Goal: Information Seeking & Learning: Learn about a topic

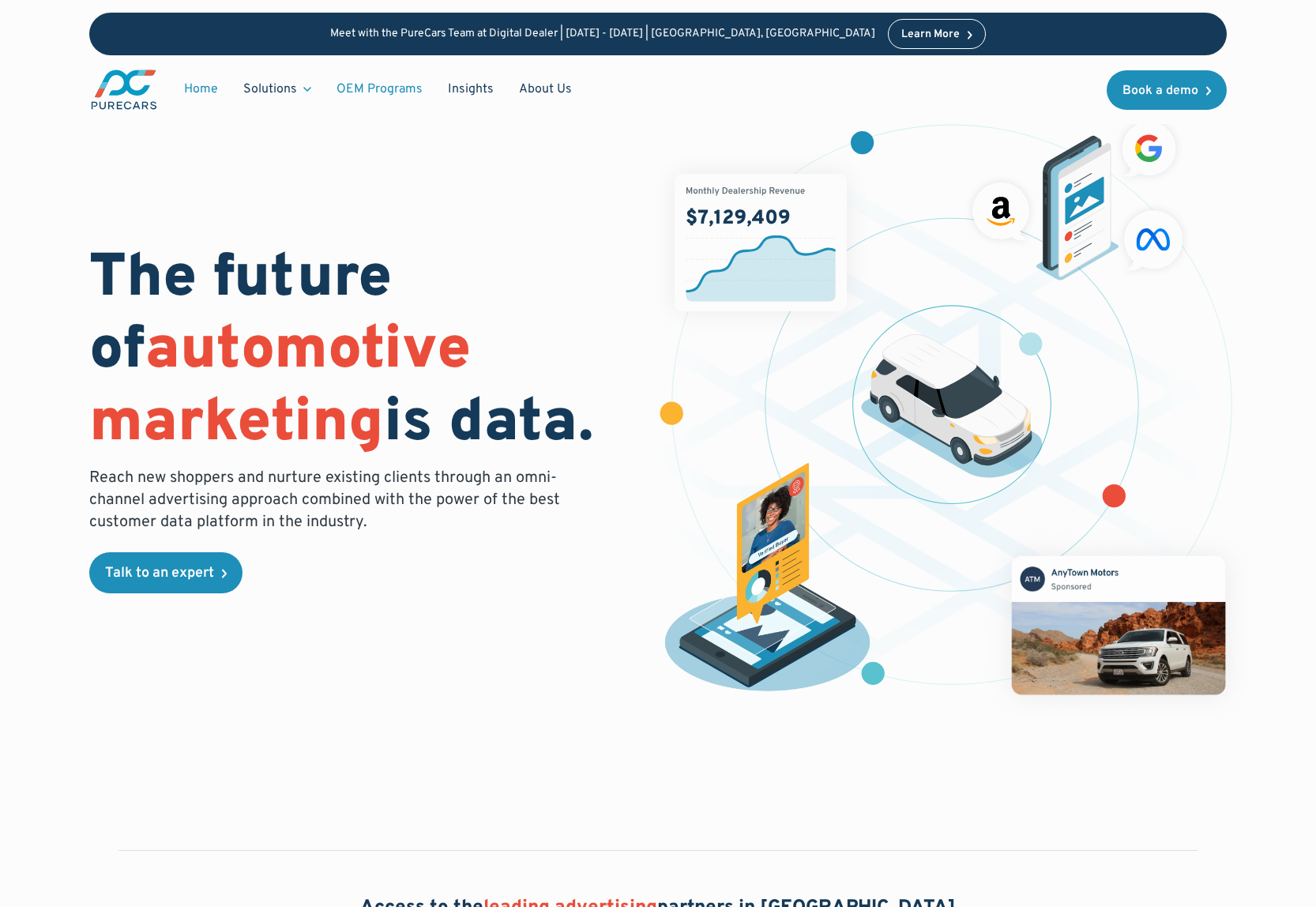
click at [397, 83] on link "OEM Programs" at bounding box center [379, 89] width 111 height 30
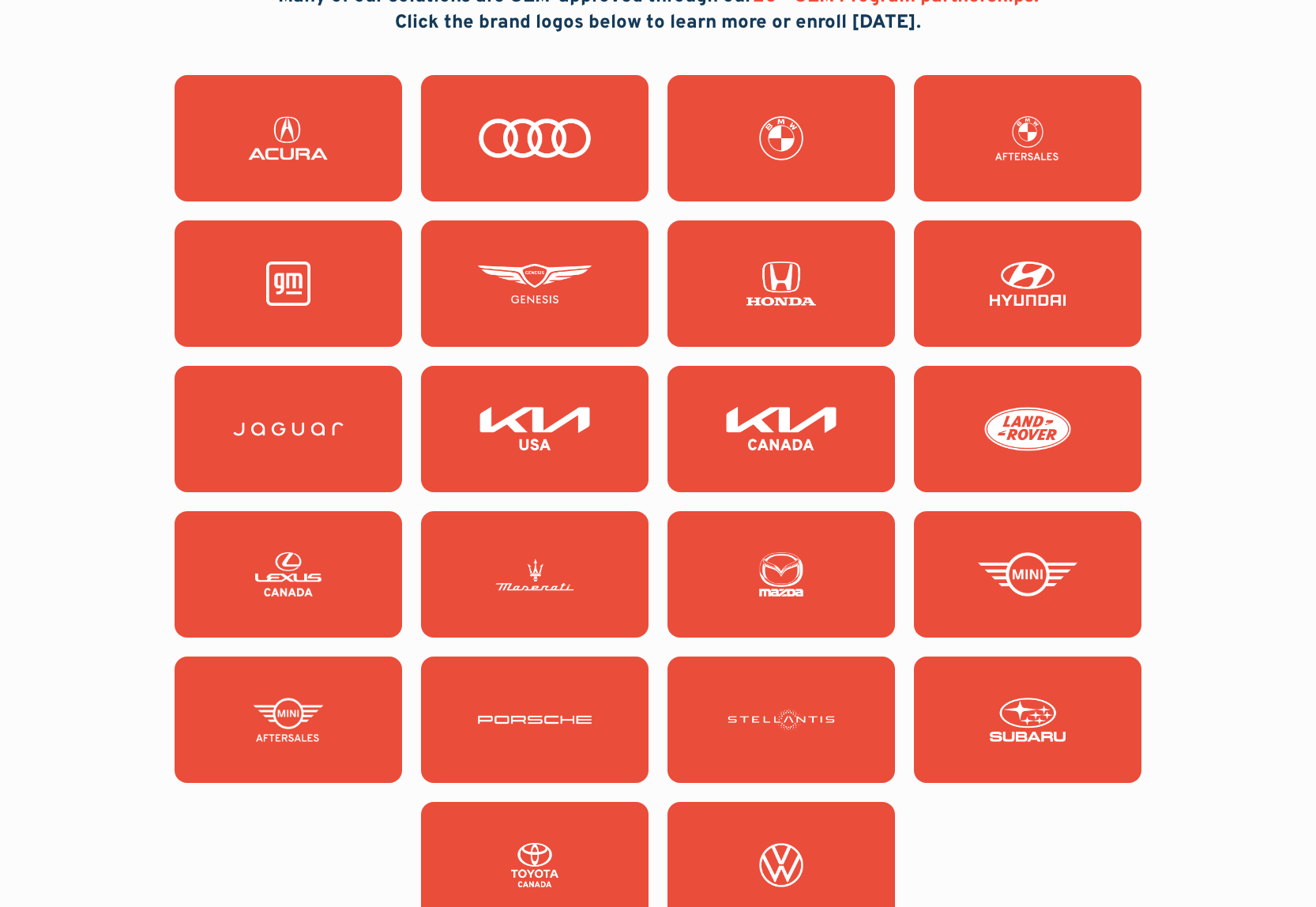
scroll to position [1497, 0]
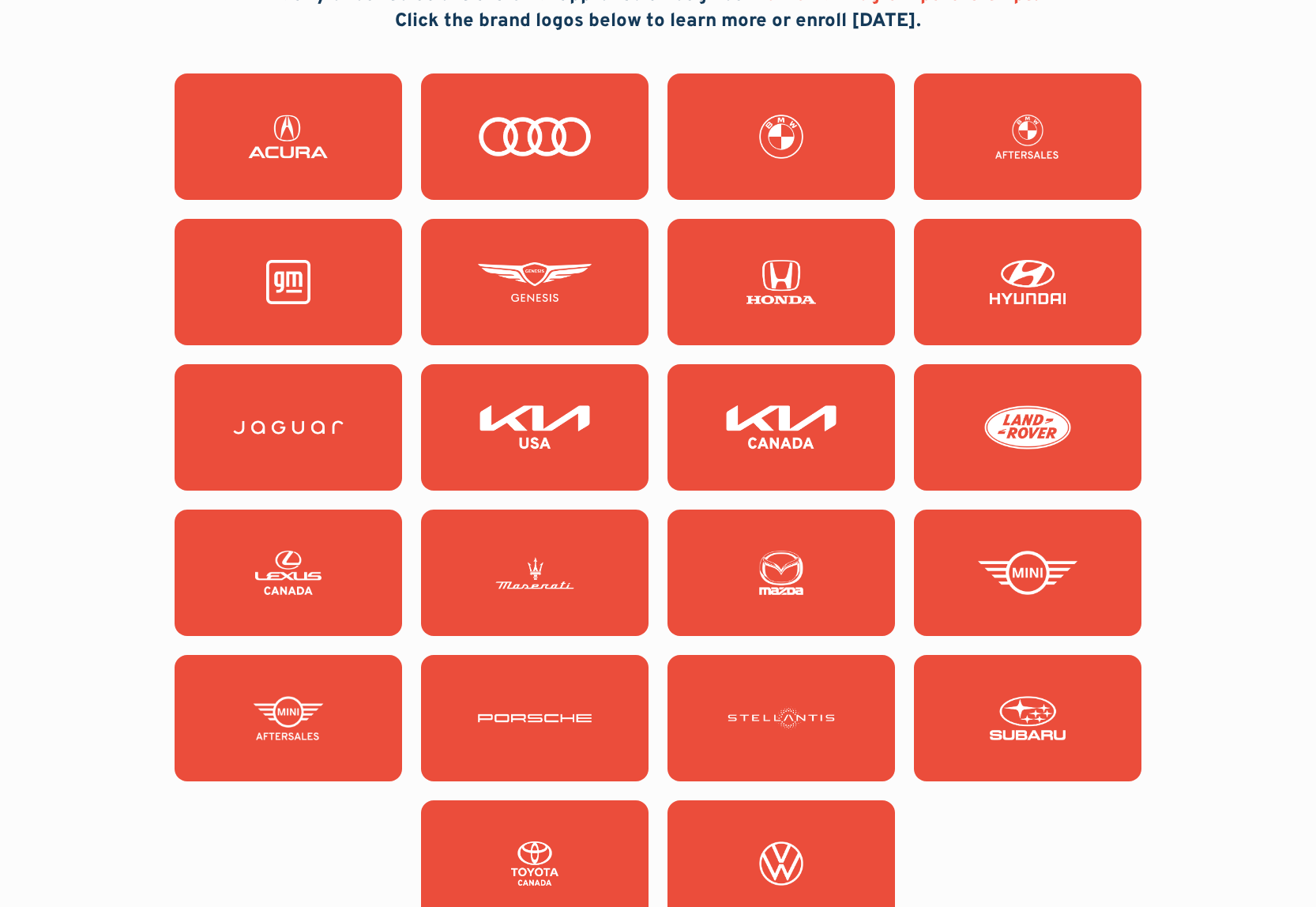
click at [747, 675] on link at bounding box center [781, 717] width 228 height 127
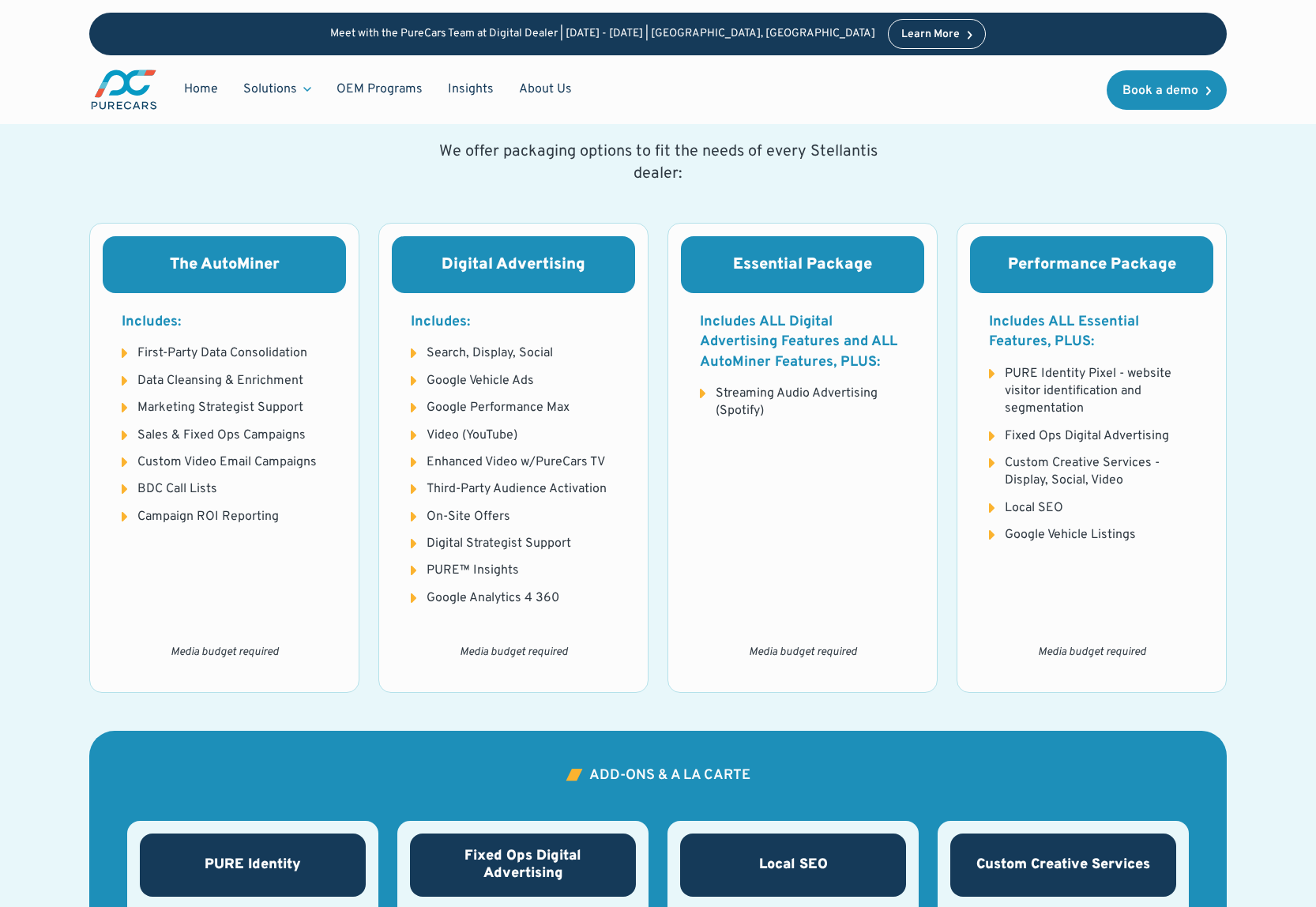
scroll to position [1928, 0]
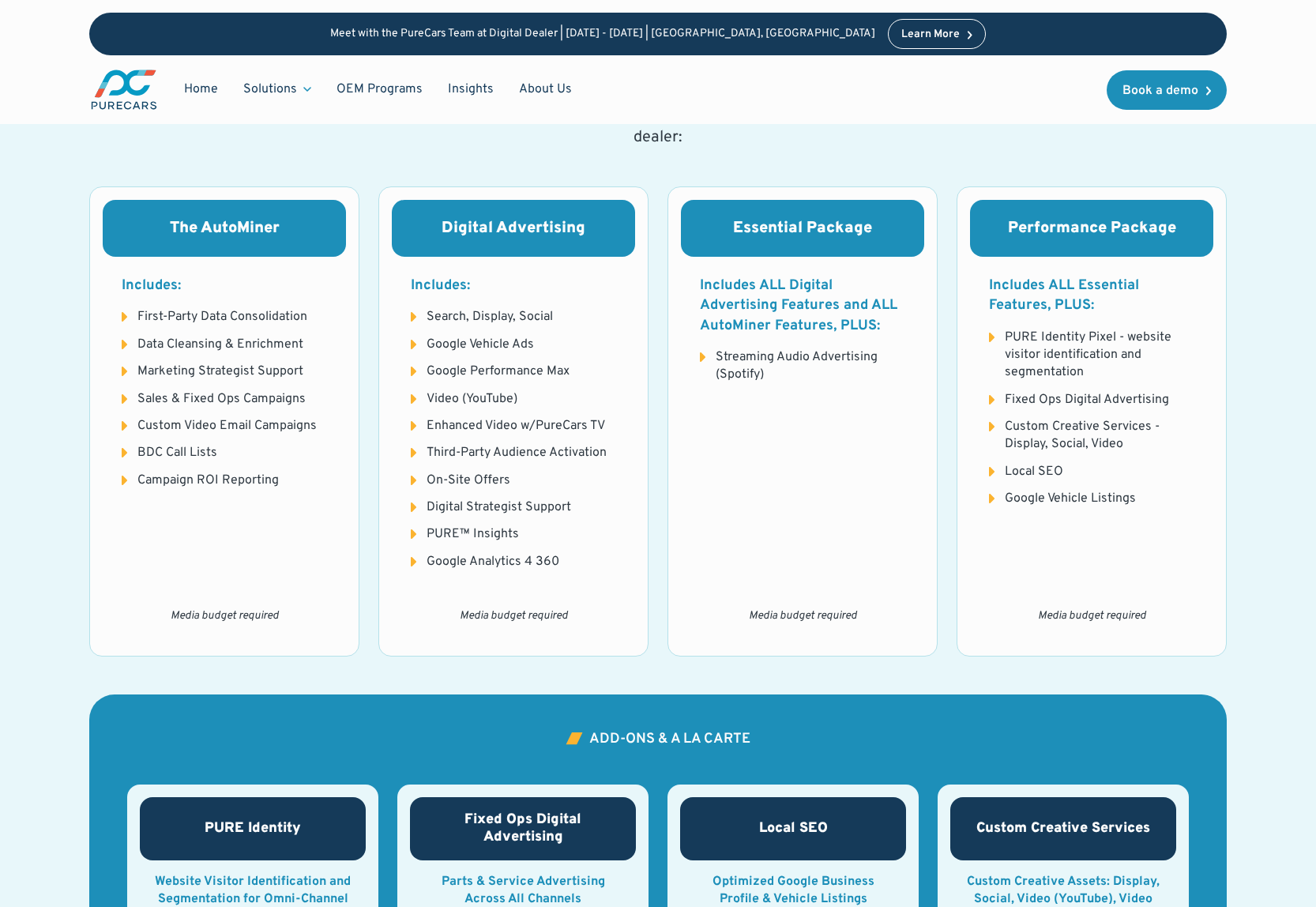
click at [501, 237] on h3 "Digital Advertising" at bounding box center [513, 228] width 205 height 19
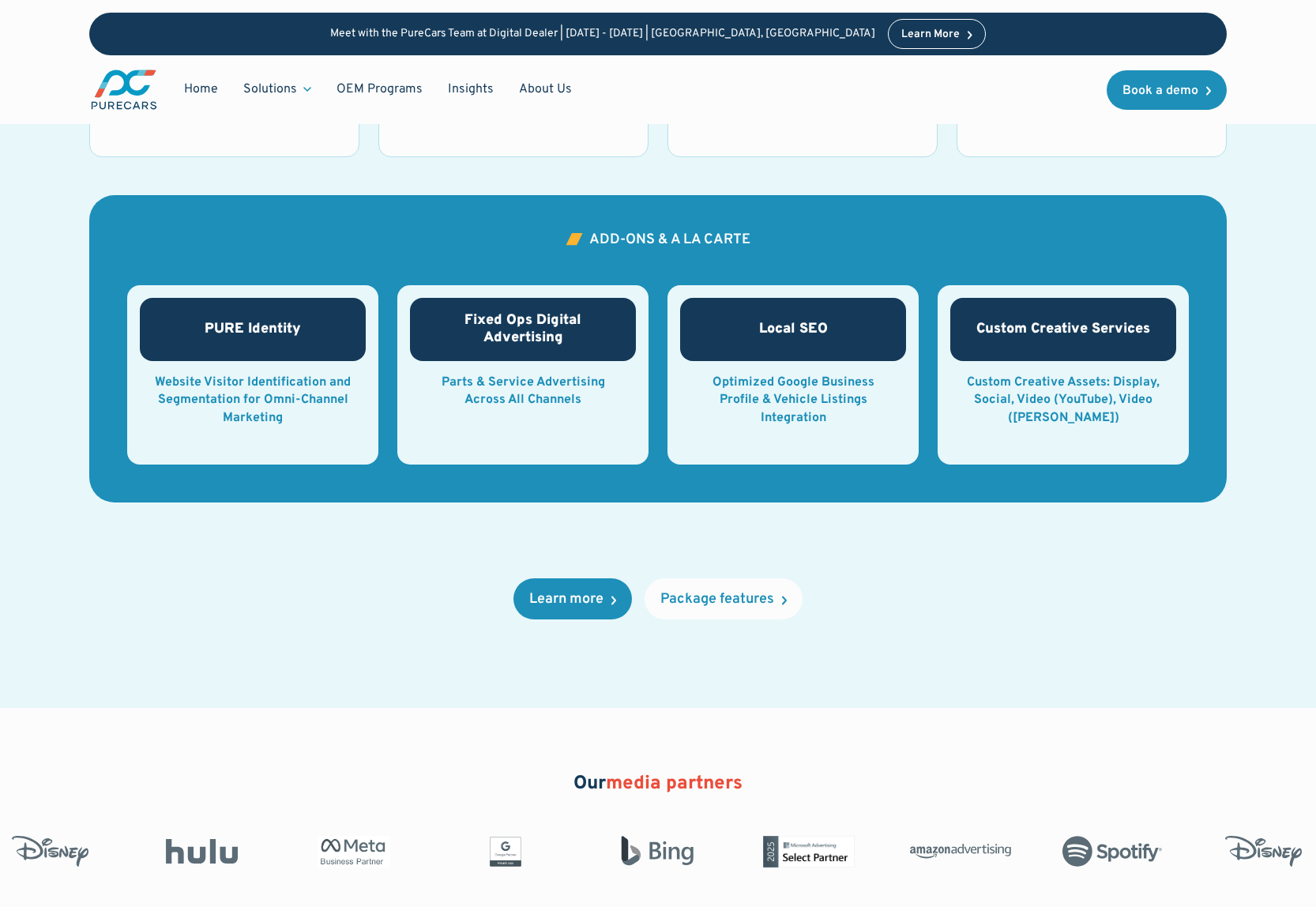
scroll to position [2480, 0]
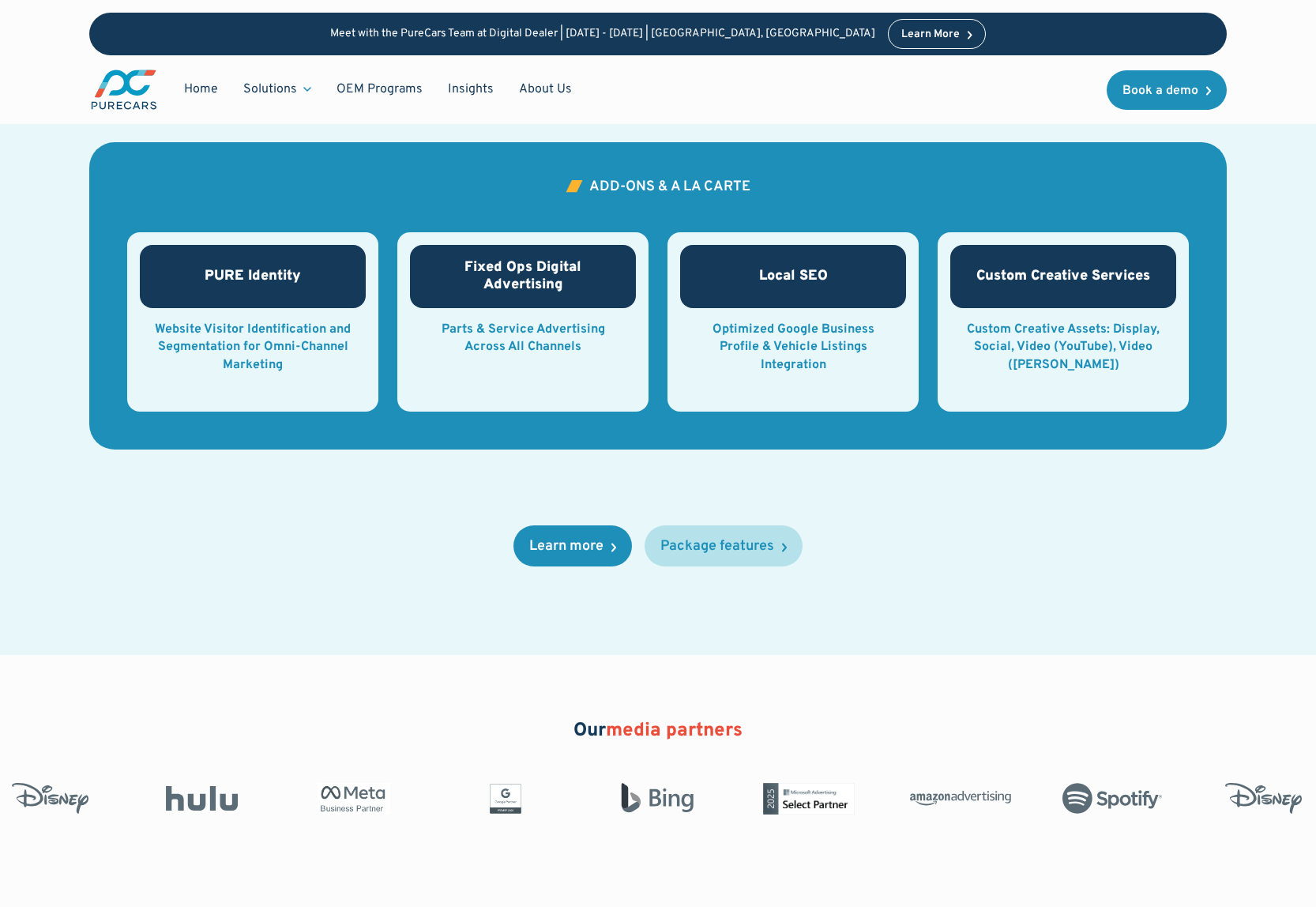
click at [771, 547] on div "Package features" at bounding box center [716, 547] width 114 height 15
click at [574, 548] on div "Learn more" at bounding box center [566, 547] width 74 height 15
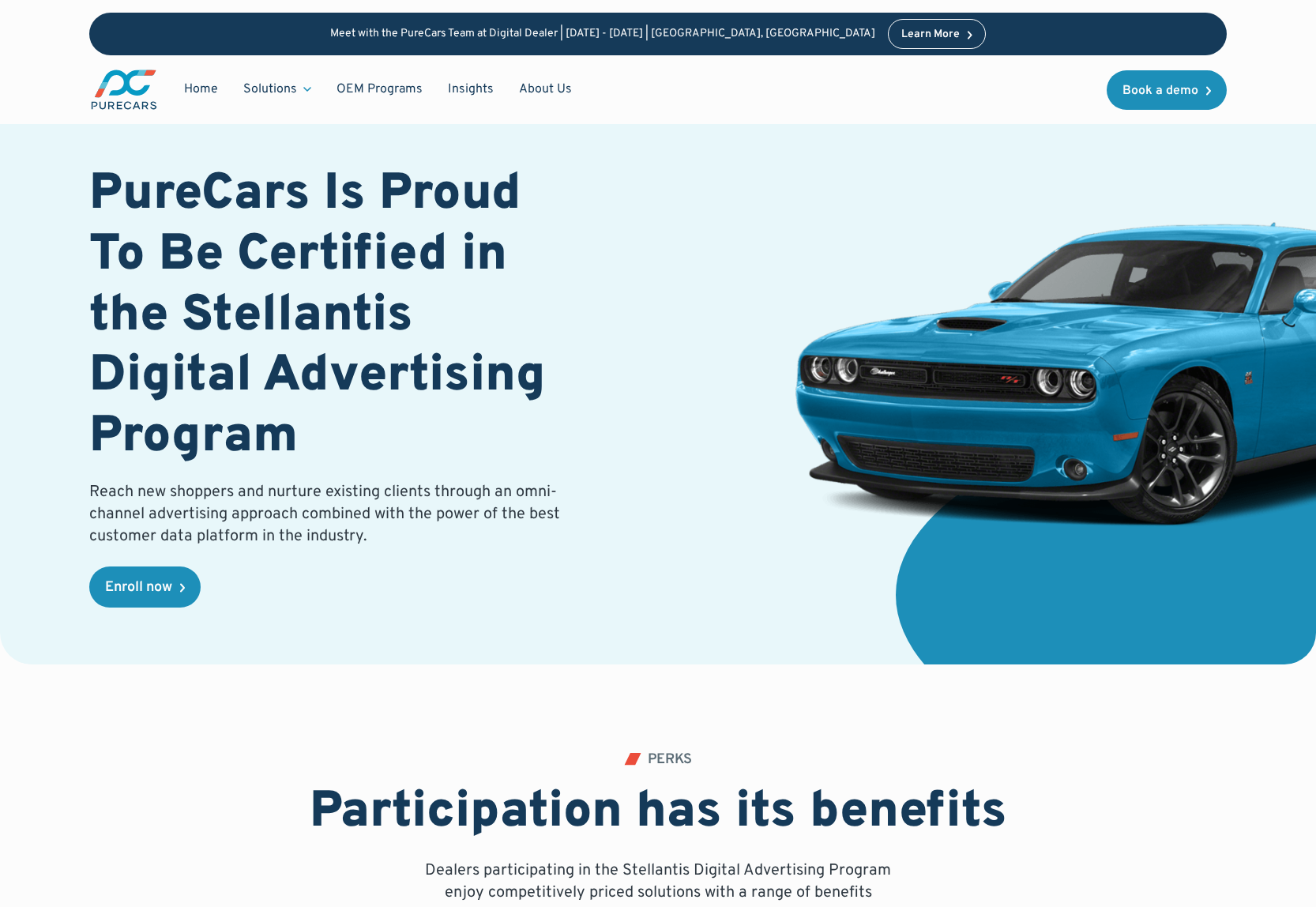
scroll to position [0, 0]
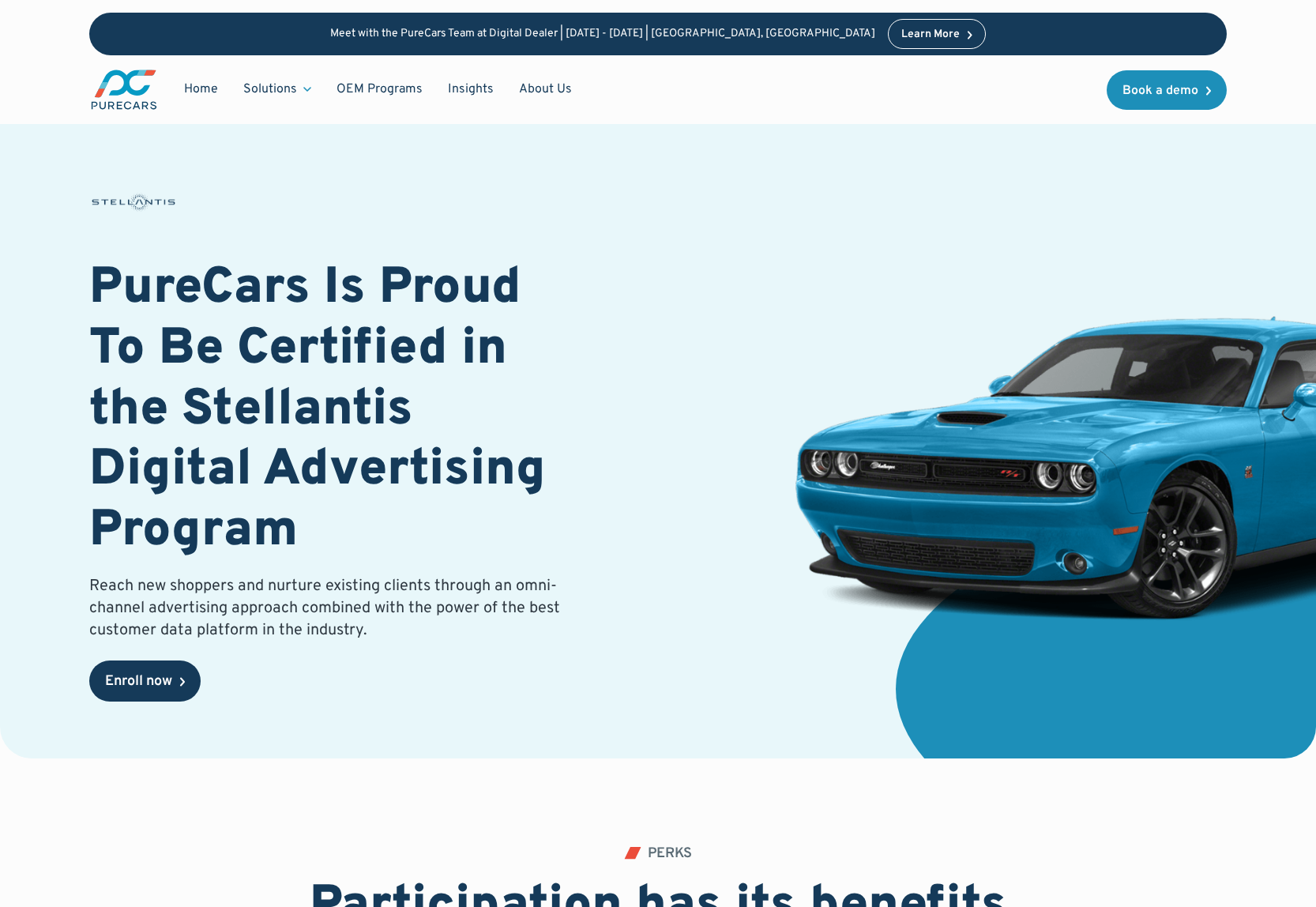
click at [169, 679] on div "Enroll now" at bounding box center [138, 682] width 67 height 15
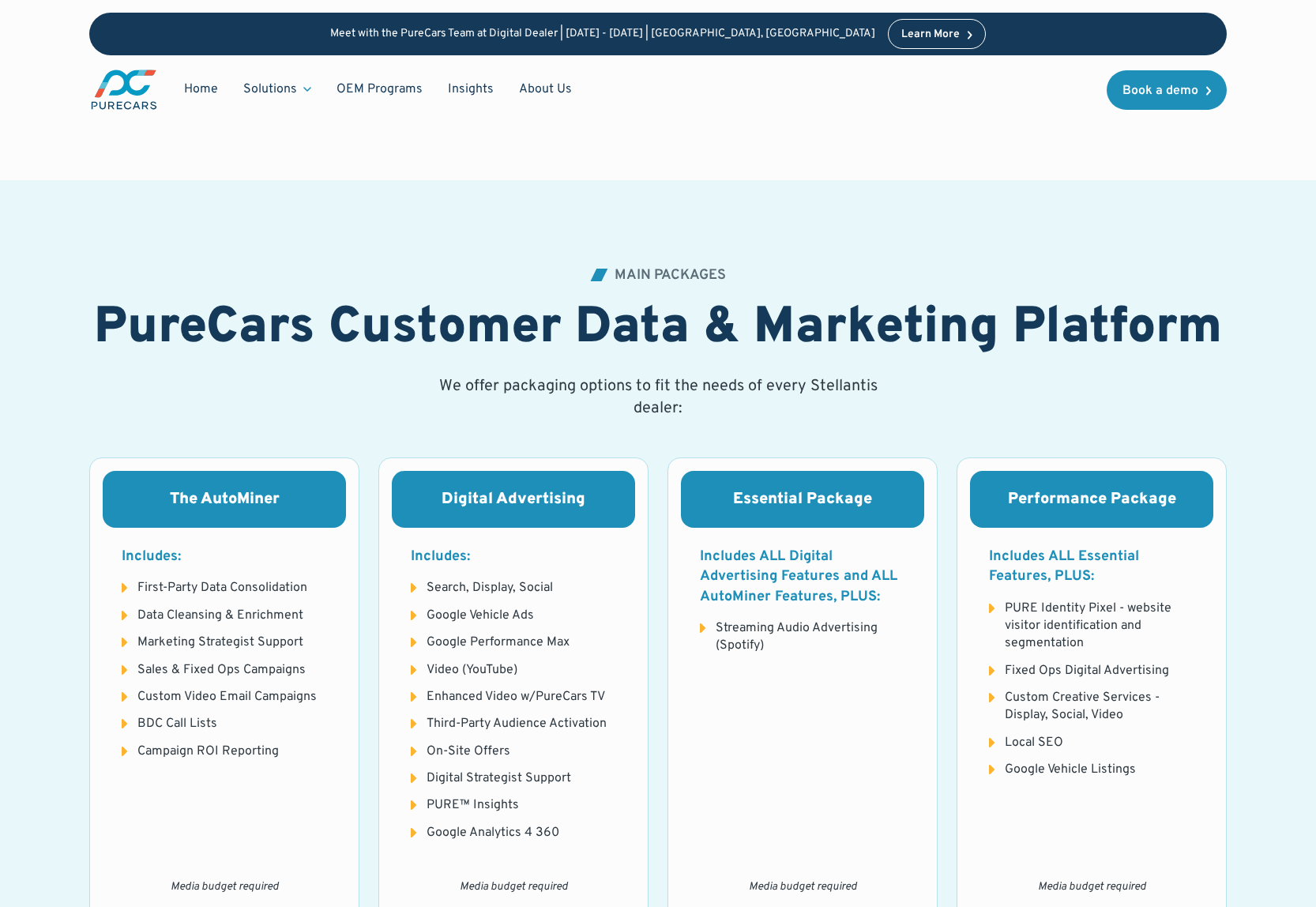
click at [797, 503] on h3 "Essential Package" at bounding box center [802, 499] width 205 height 19
click at [796, 504] on h3 "Essential Package" at bounding box center [802, 499] width 205 height 19
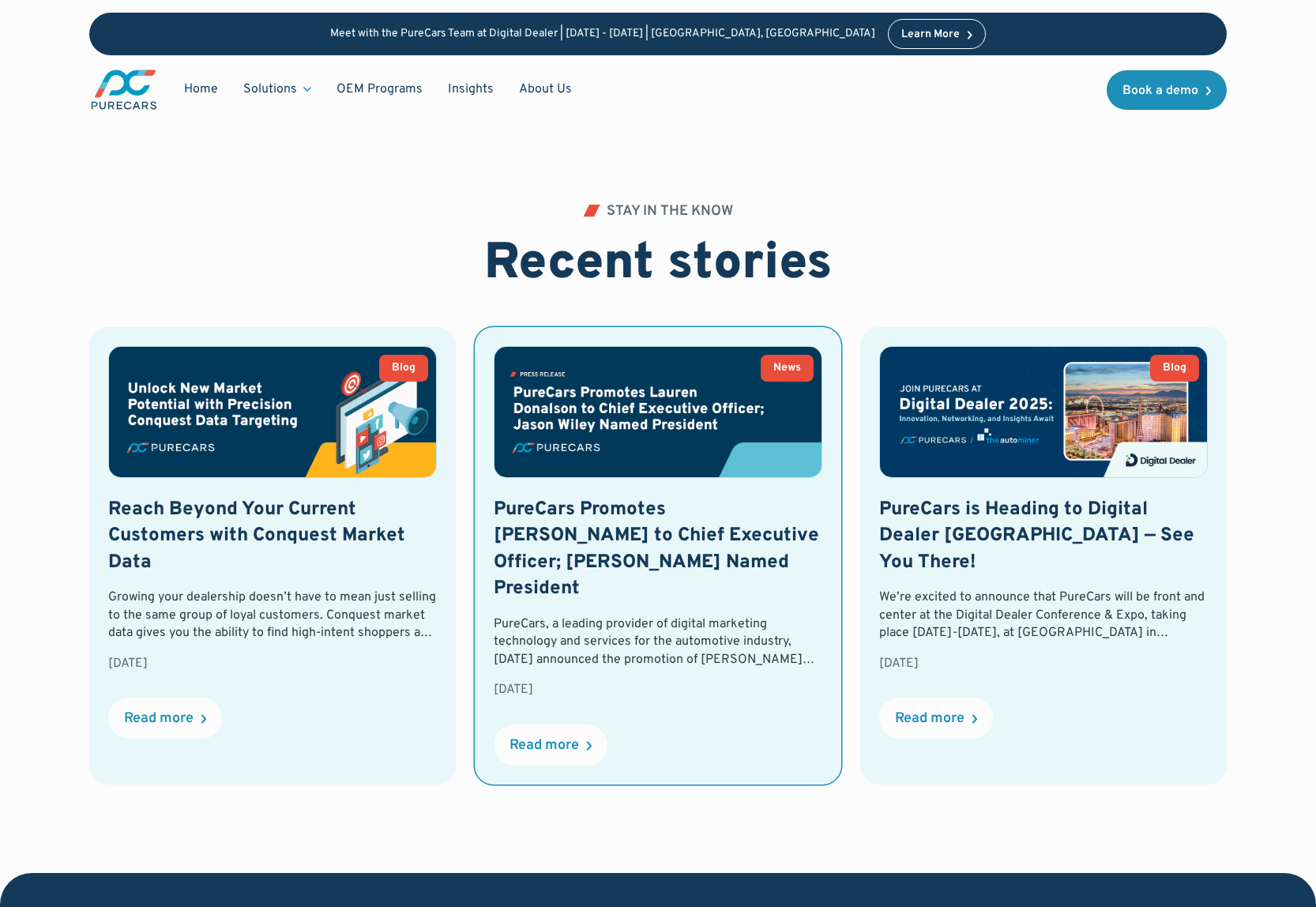
scroll to position [3634, 0]
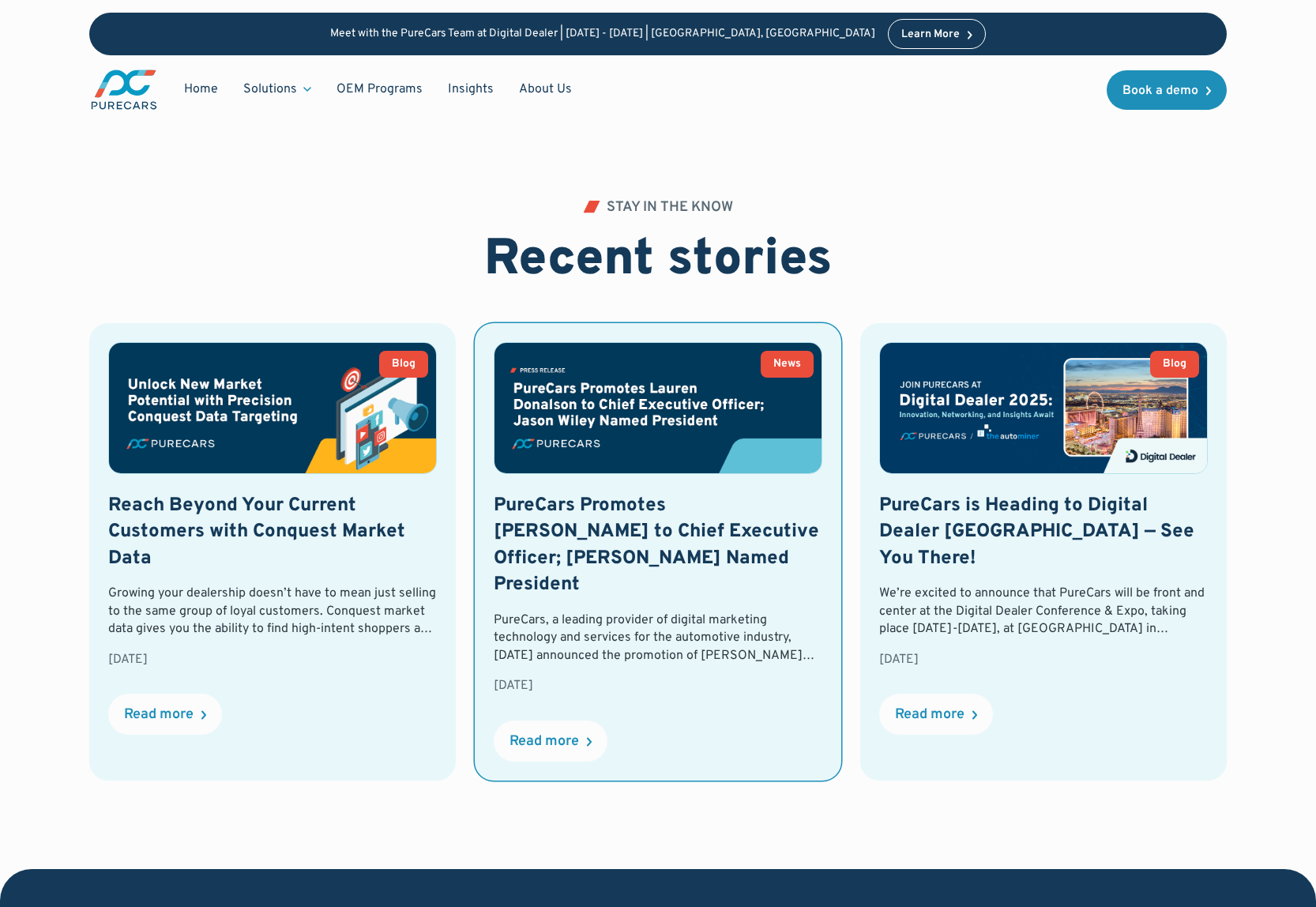
click at [687, 396] on img at bounding box center [658, 408] width 327 height 130
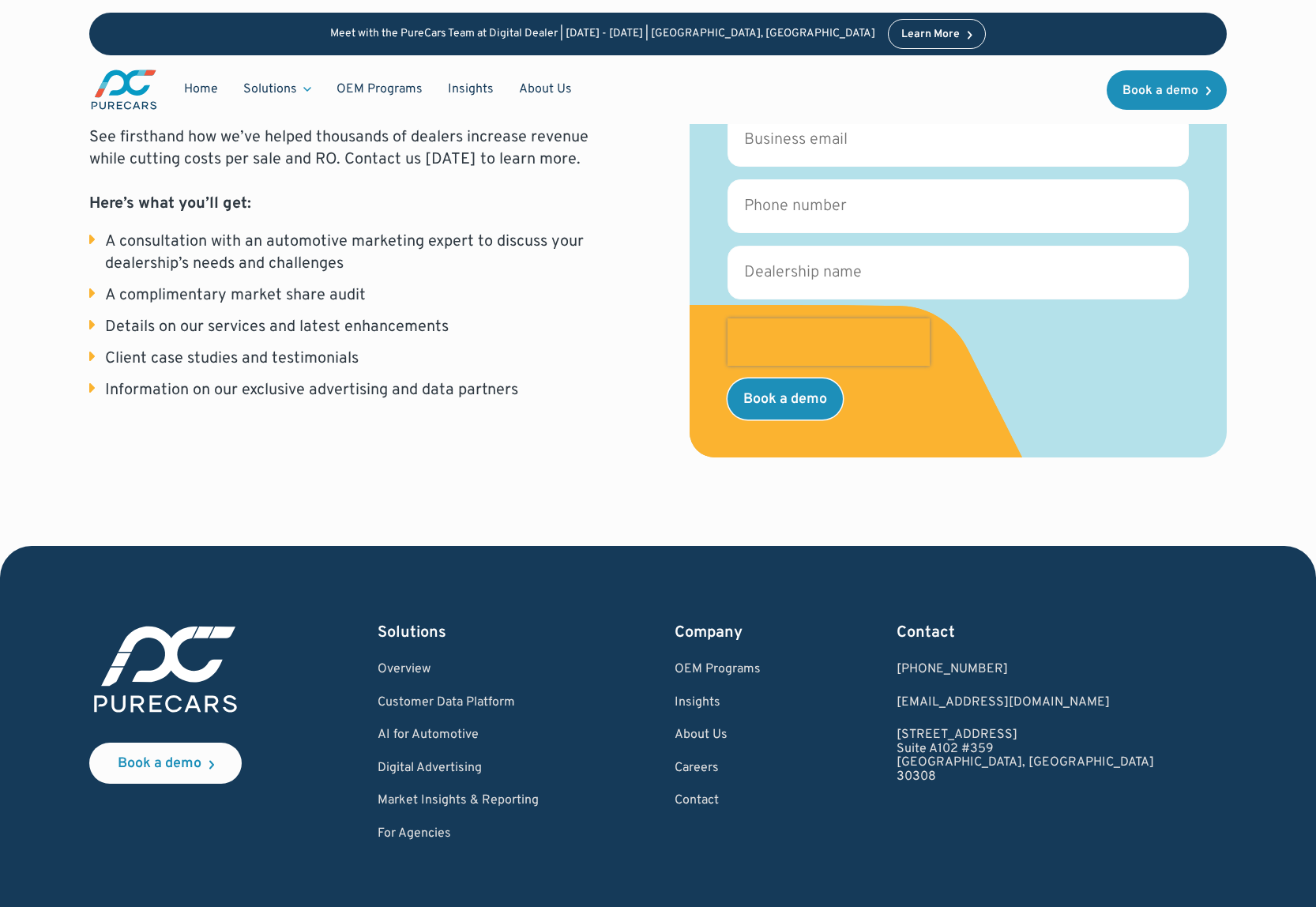
scroll to position [388, 0]
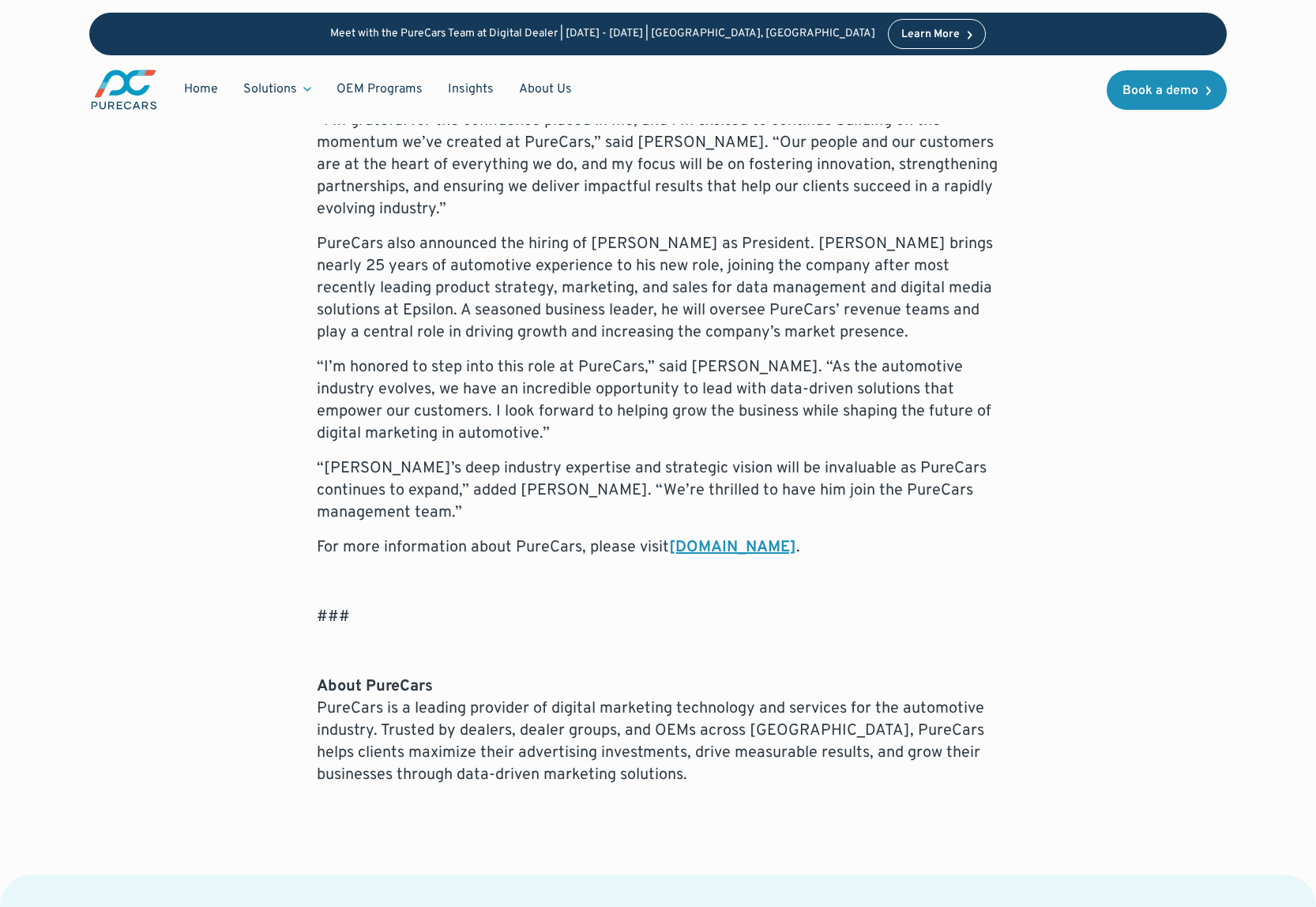
scroll to position [1195, 0]
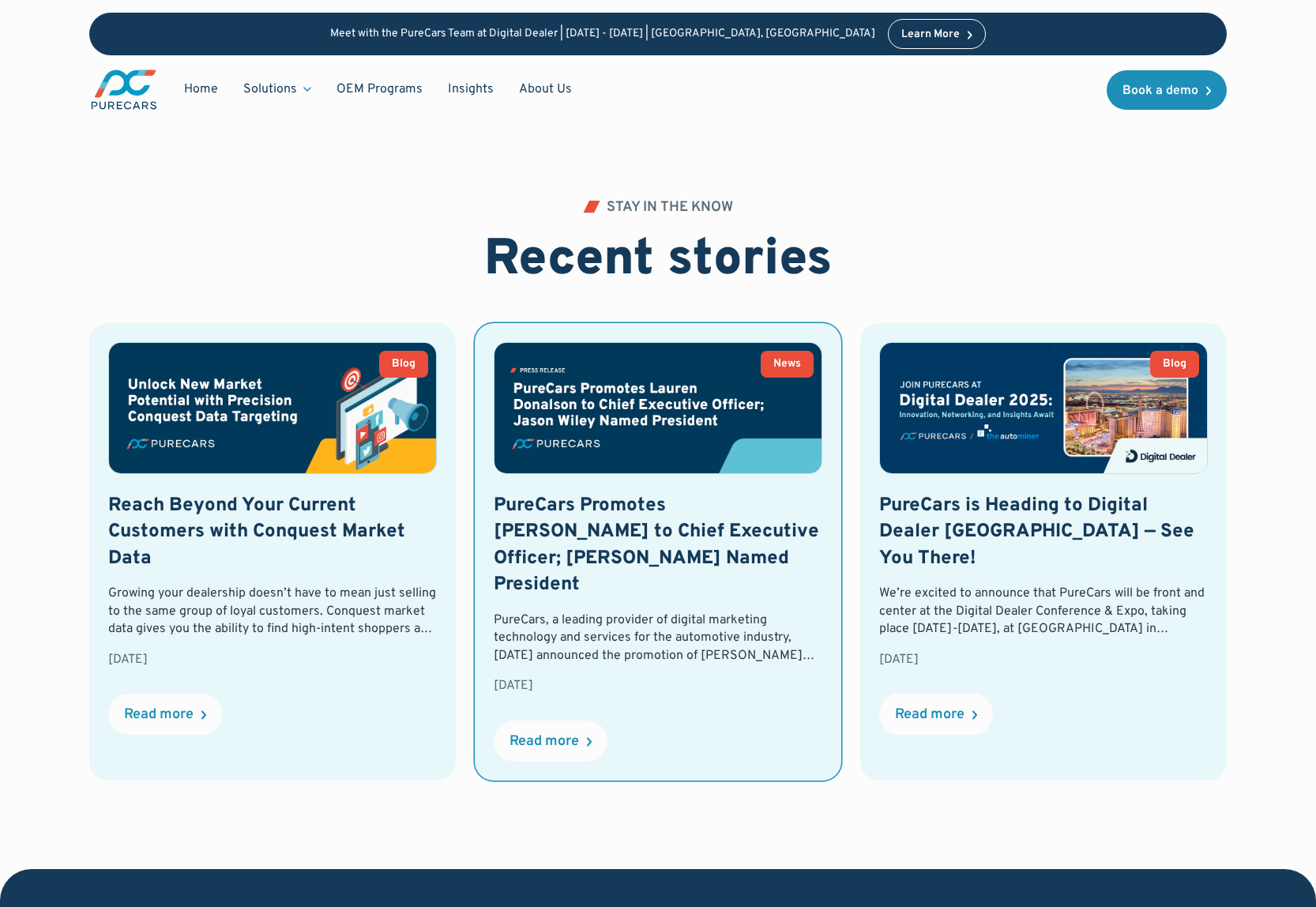
click at [712, 402] on img at bounding box center [658, 408] width 327 height 130
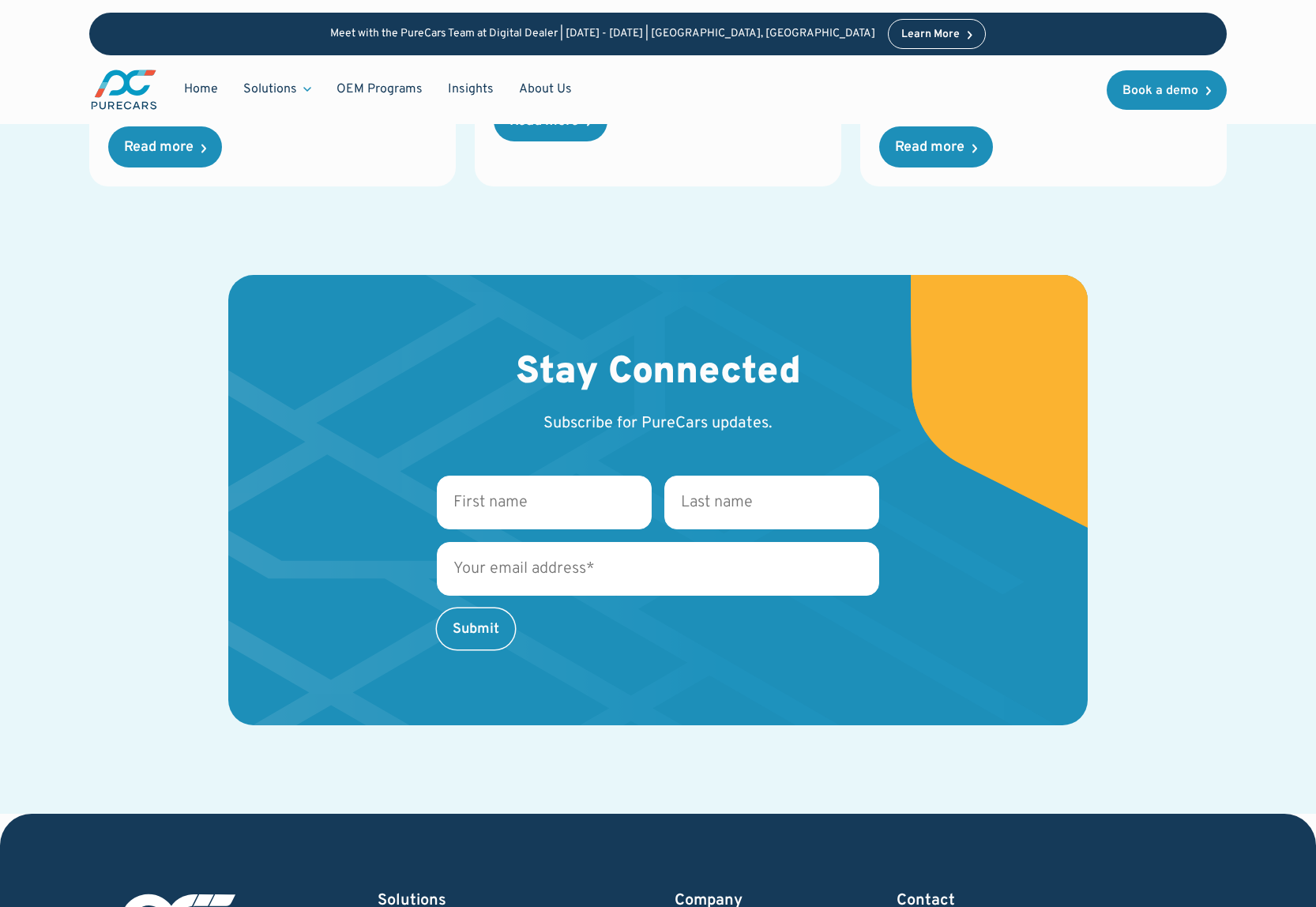
scroll to position [2836, 0]
